Goal: Task Accomplishment & Management: Manage account settings

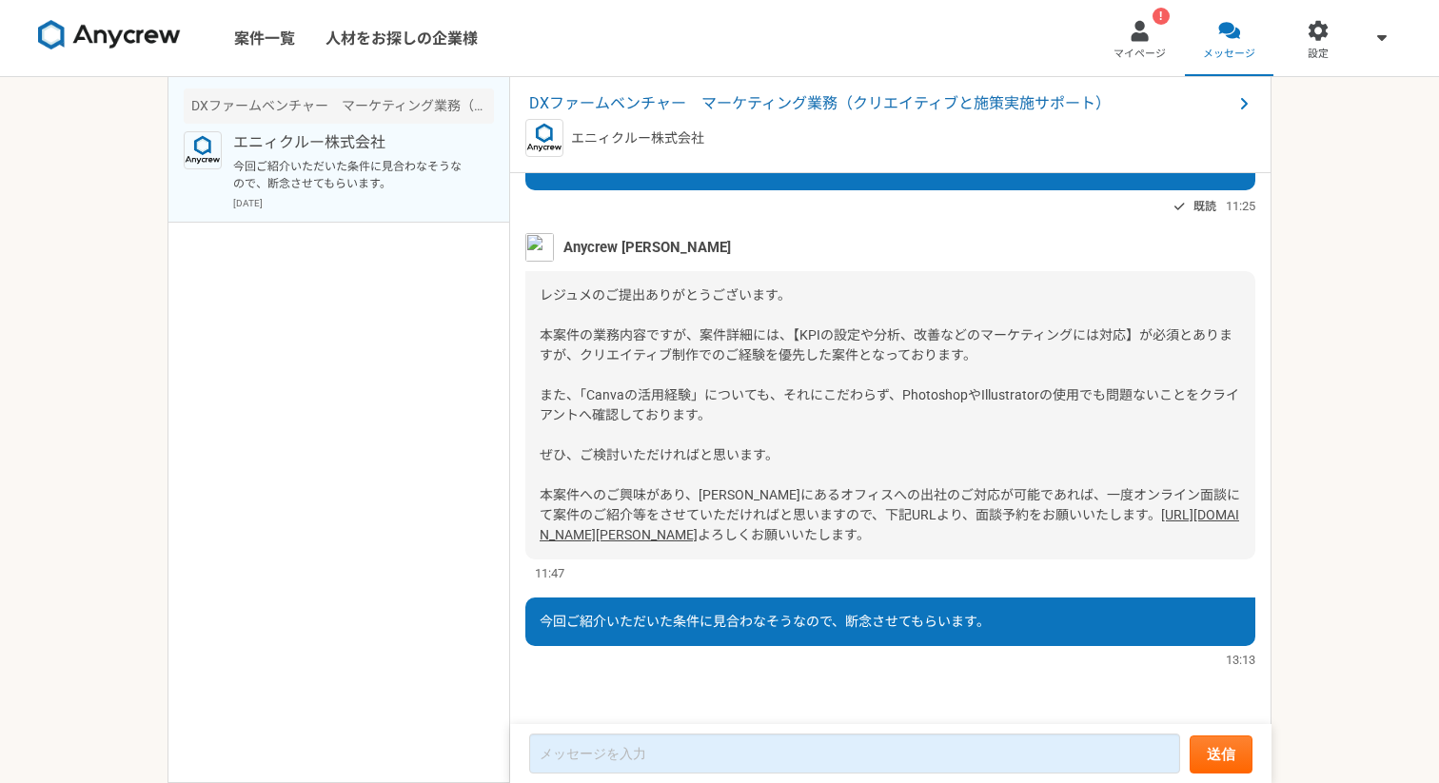
scroll to position [886, 0]
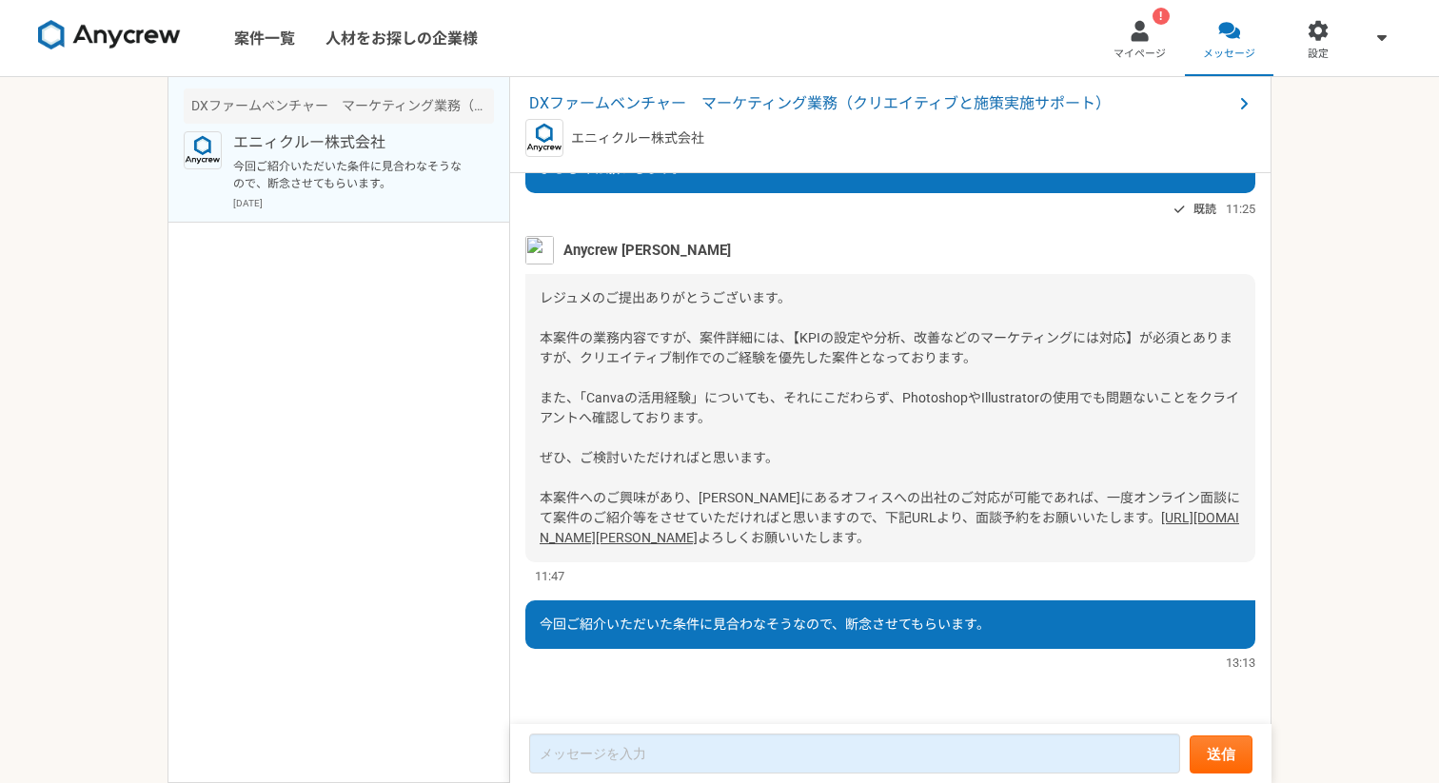
scroll to position [772, 0]
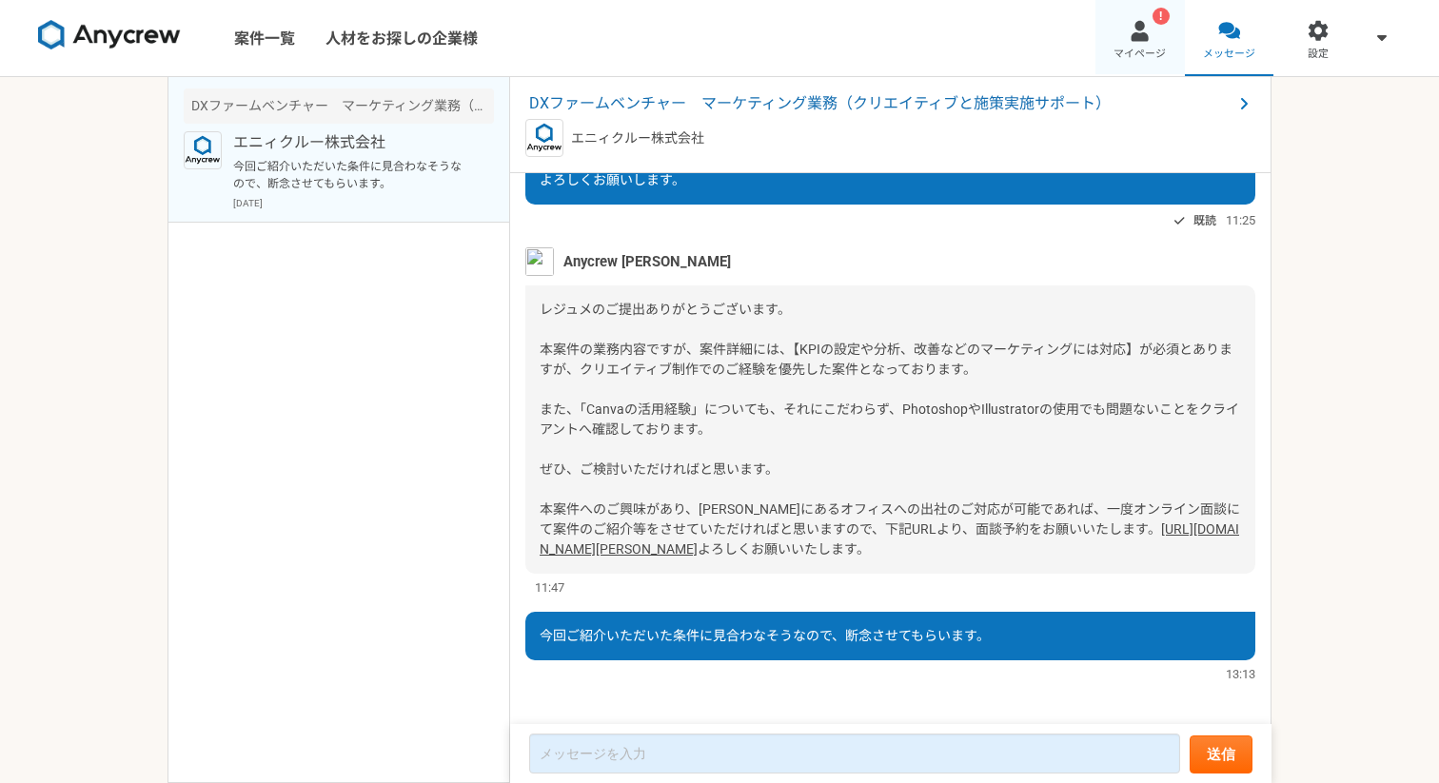
click at [1148, 36] on div at bounding box center [1139, 31] width 22 height 22
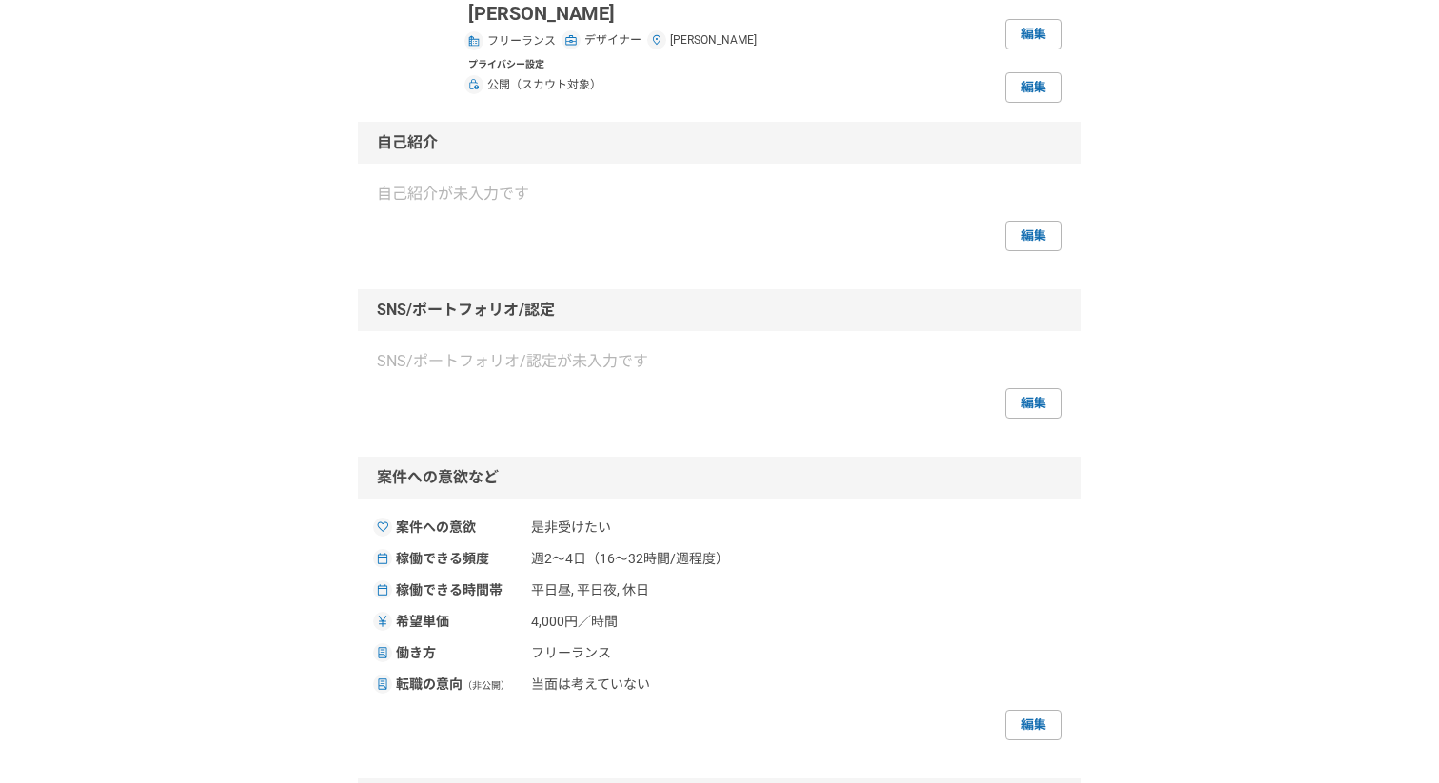
scroll to position [279, 0]
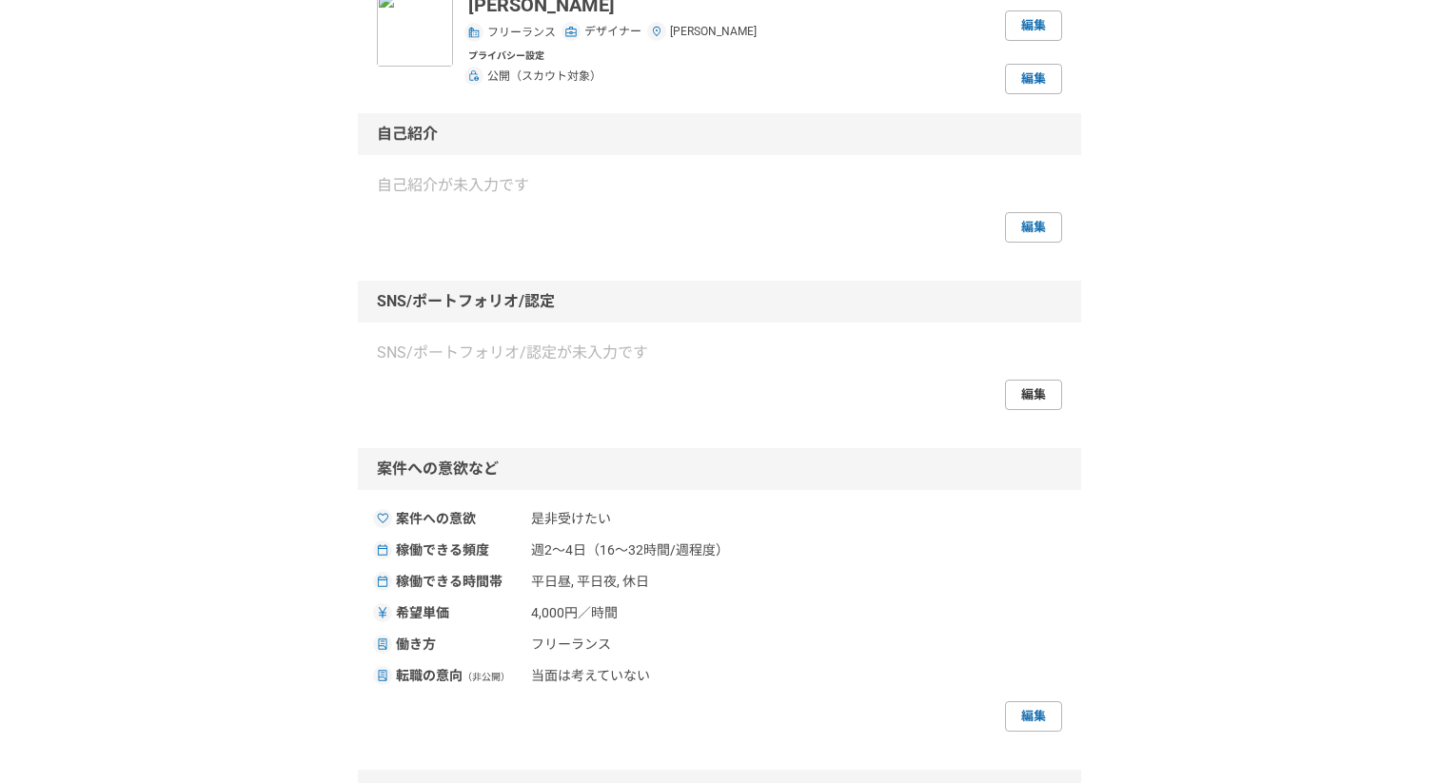
click at [1038, 388] on link "編集" at bounding box center [1033, 395] width 57 height 30
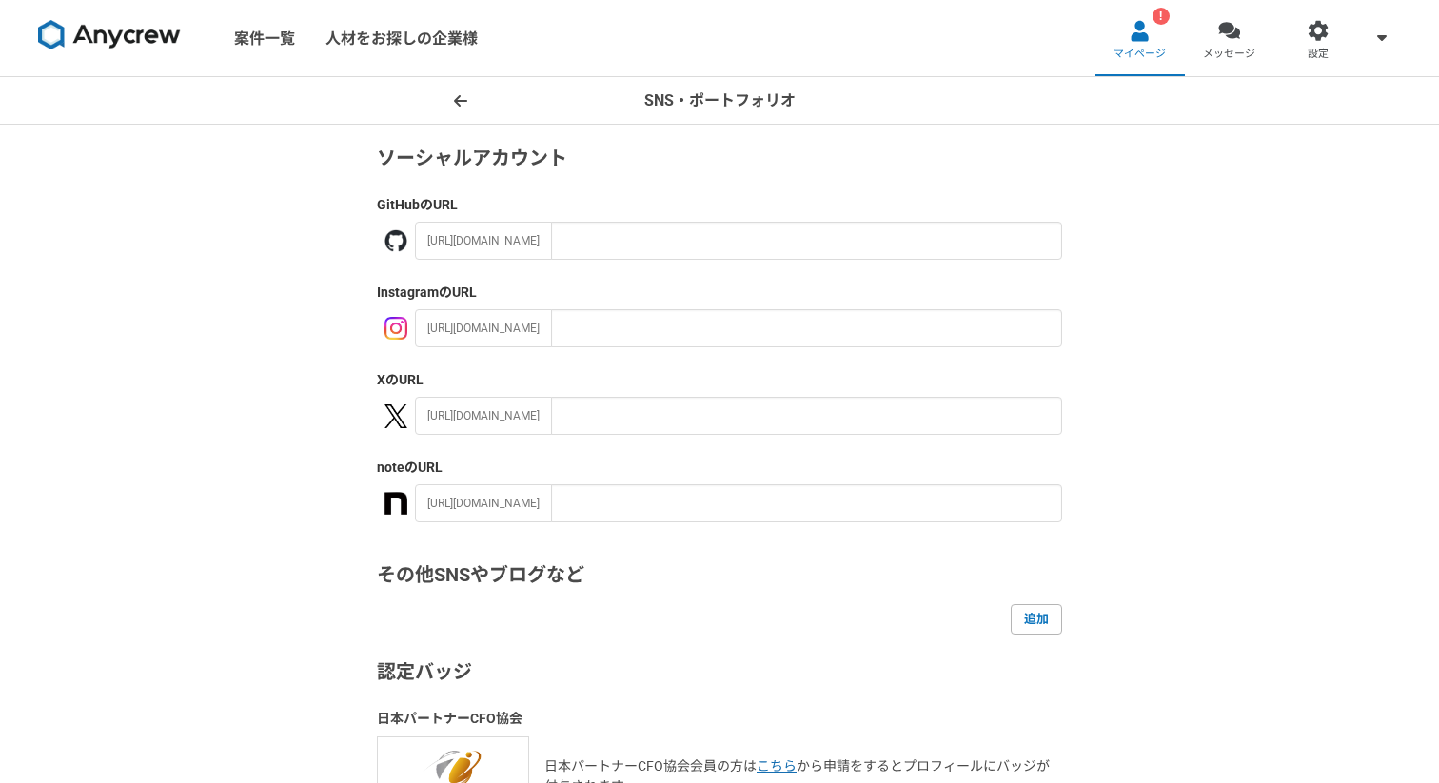
click at [454, 102] on icon at bounding box center [460, 100] width 13 height 15
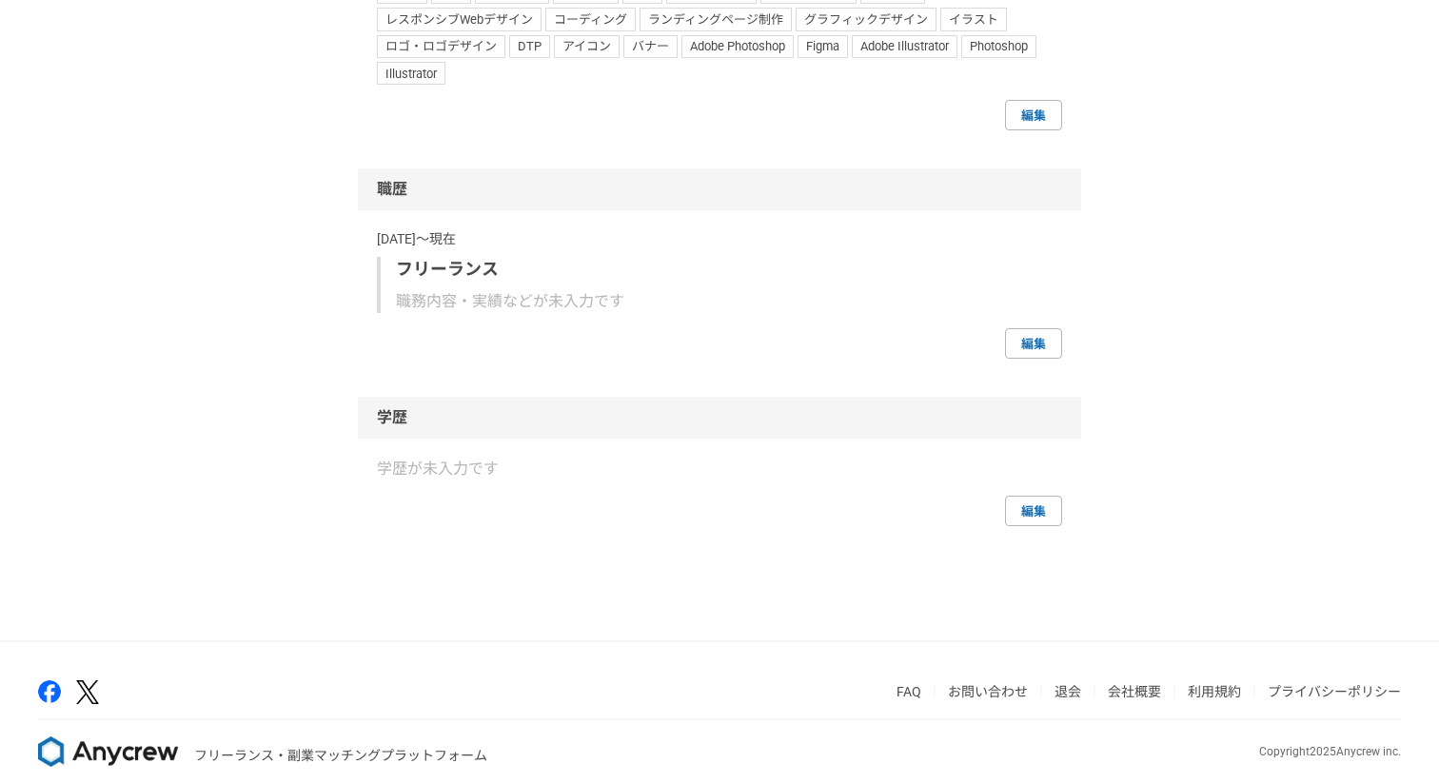
scroll to position [1128, 0]
click at [560, 311] on p "職務内容・実績などが未入力です" at bounding box center [721, 301] width 651 height 23
click at [559, 304] on p "職務内容・実績などが未入力です" at bounding box center [721, 301] width 651 height 23
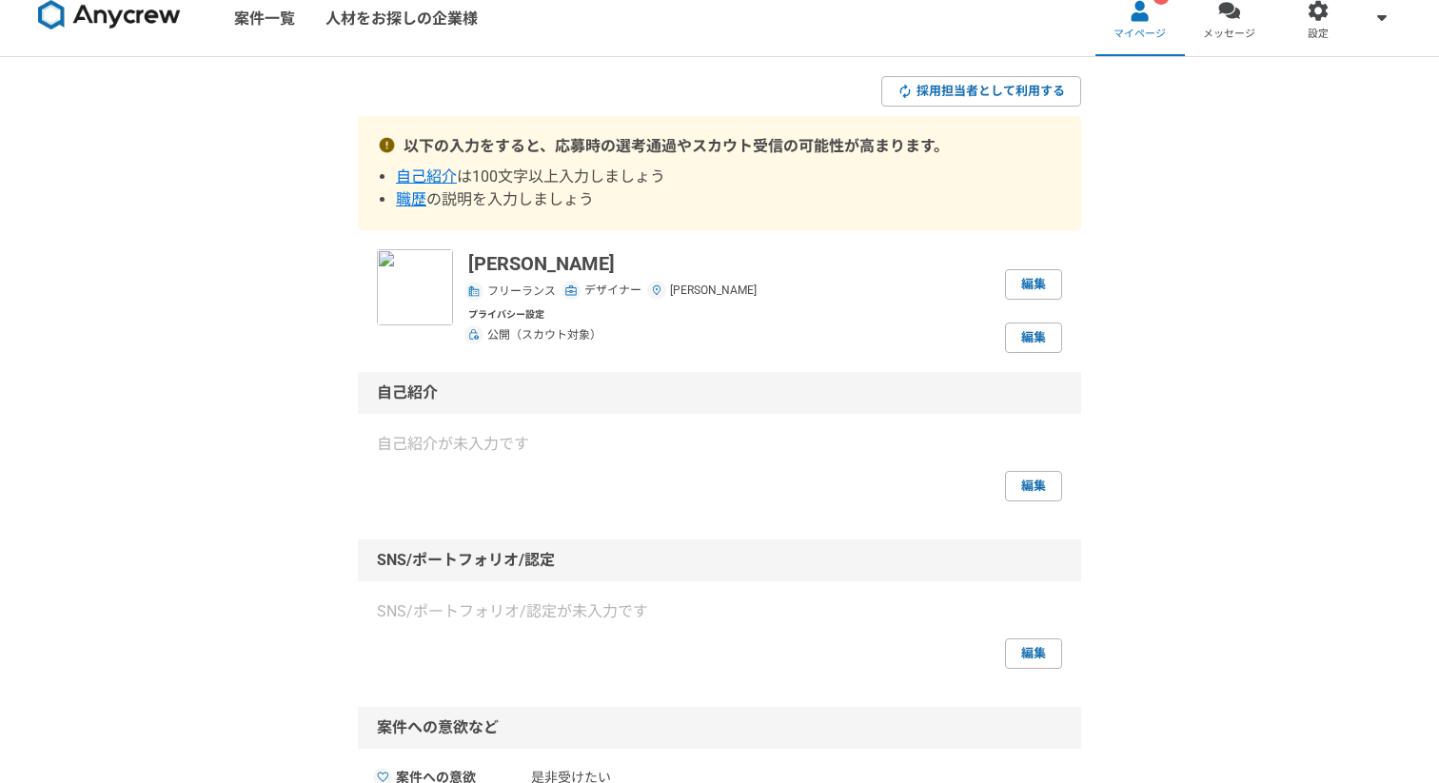
scroll to position [0, 0]
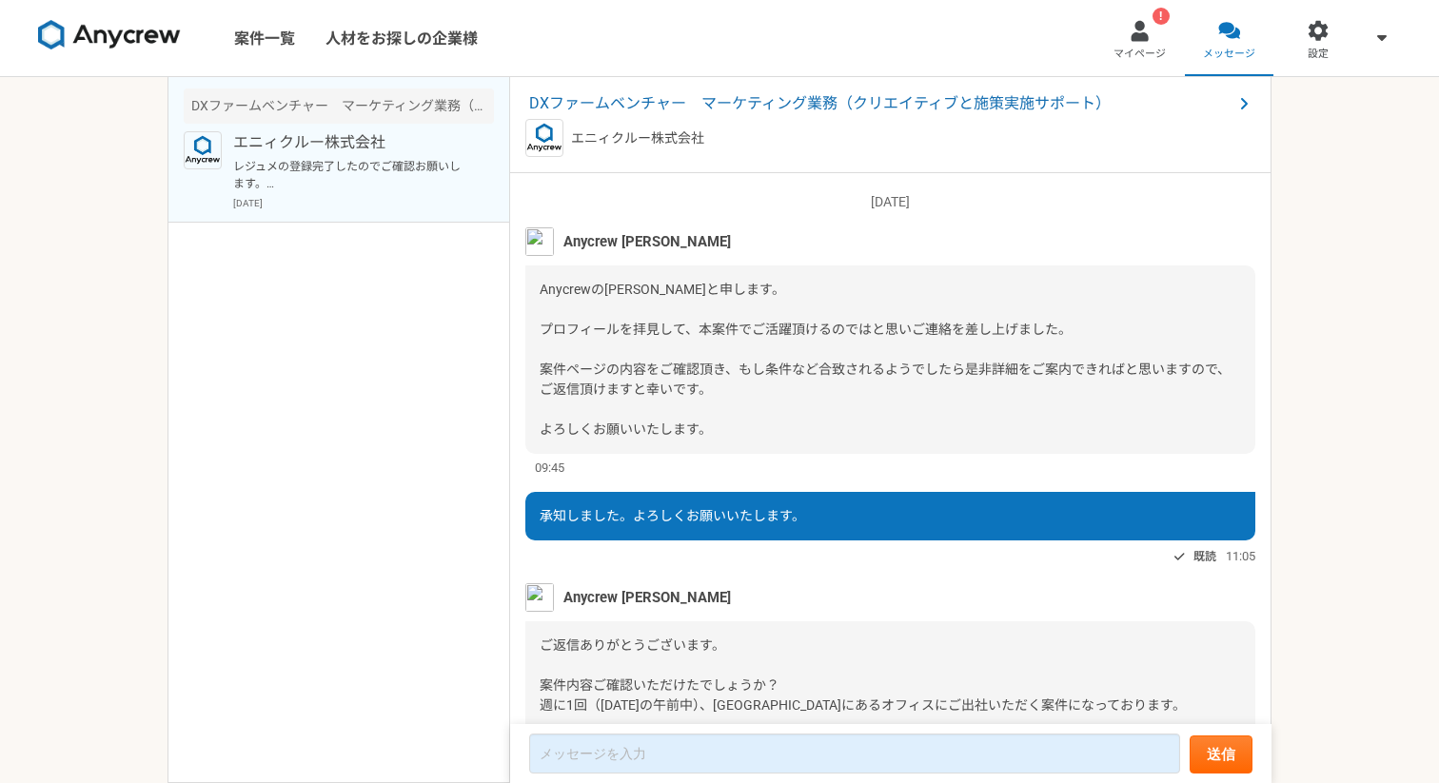
scroll to position [395, 0]
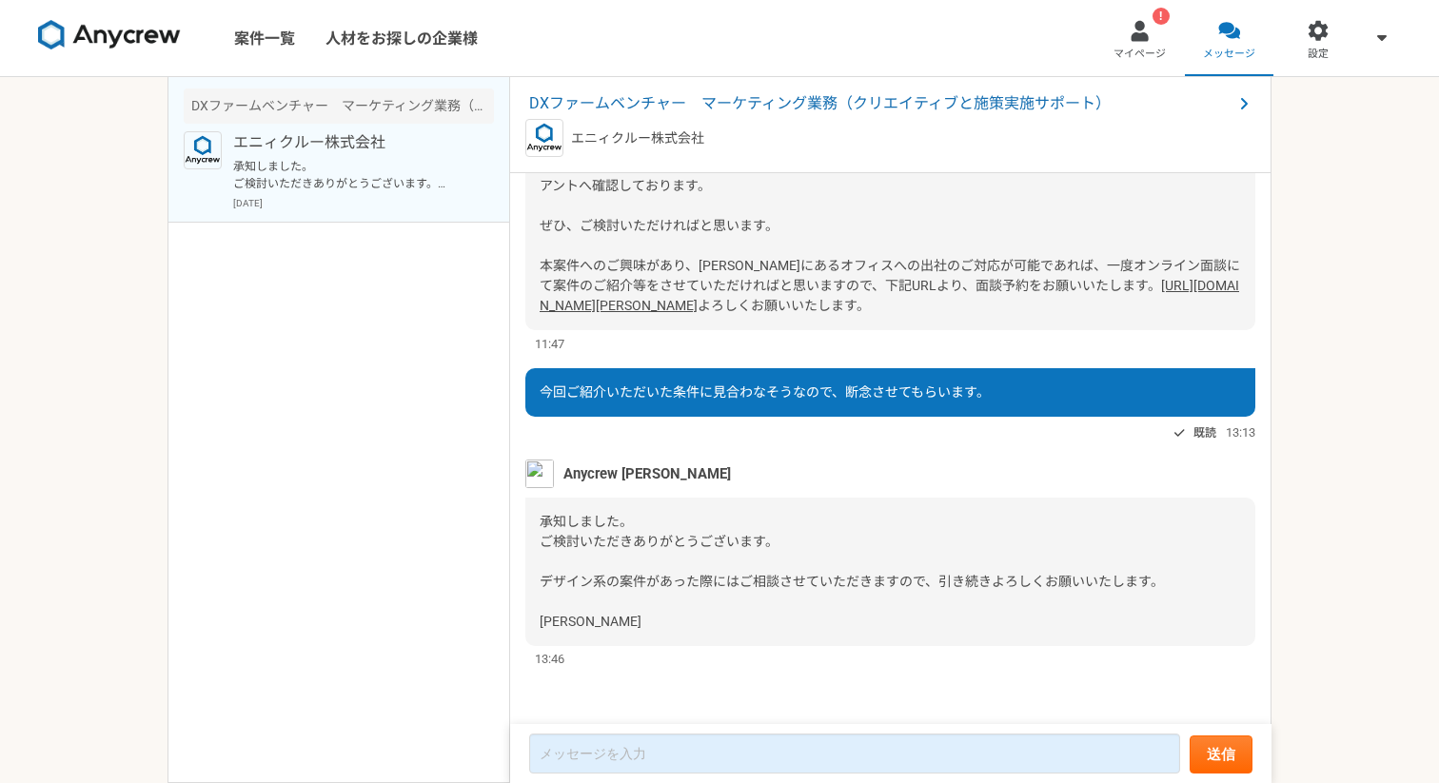
click at [577, 474] on span "Anycrew [PERSON_NAME]" at bounding box center [646, 473] width 167 height 21
click at [577, 474] on span "Anycrew 大竹" at bounding box center [646, 473] width 167 height 21
